Goal: Task Accomplishment & Management: Manage account settings

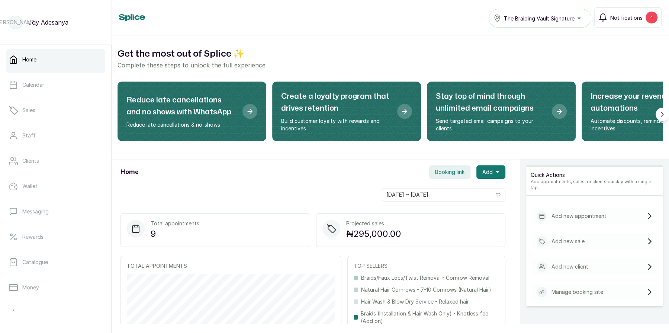
click at [545, 24] on button "The Braiding Vault Signature" at bounding box center [540, 18] width 103 height 19
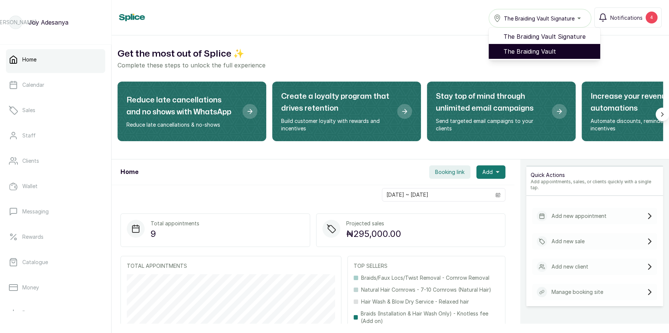
click at [540, 52] on span "The Braiding Vault" at bounding box center [549, 51] width 91 height 9
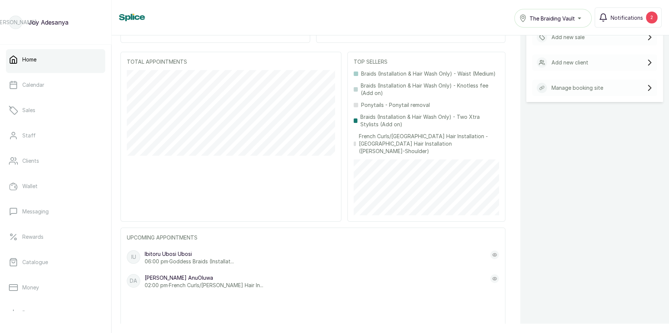
scroll to position [212, 0]
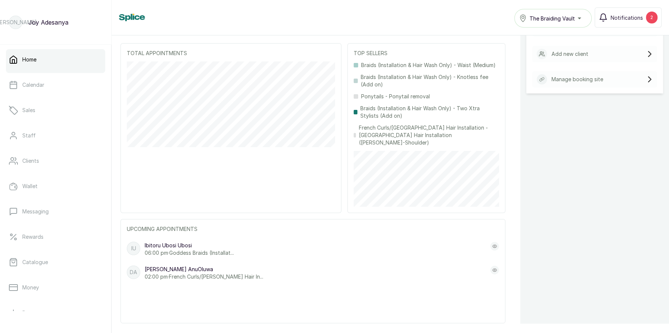
click at [193, 241] on p "Ibitoru Ubosi Ubosi" at bounding box center [189, 244] width 89 height 7
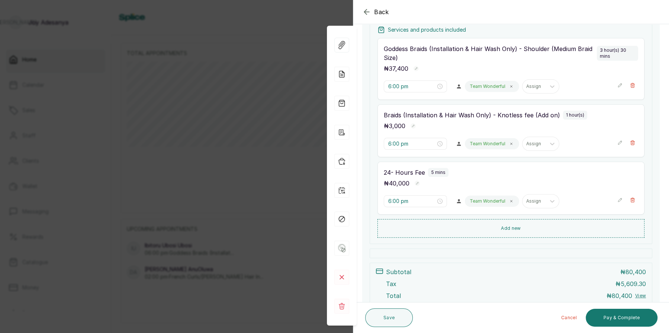
scroll to position [143, 0]
click at [368, 9] on icon "button" at bounding box center [366, 11] width 9 height 9
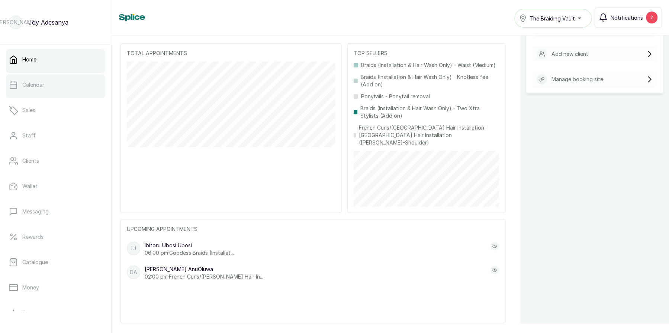
click at [44, 92] on link "Calendar" at bounding box center [55, 84] width 99 height 21
